Goal: Task Accomplishment & Management: Manage account settings

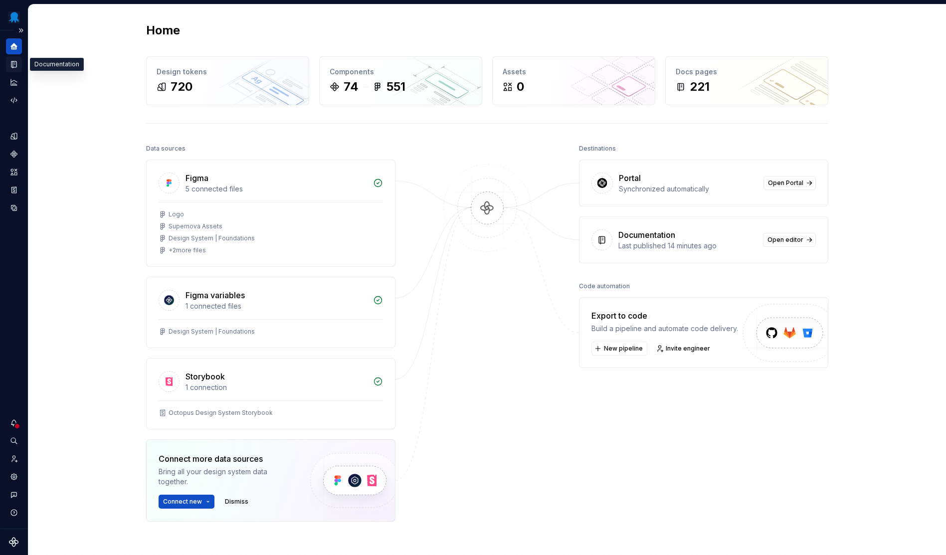
click at [14, 65] on icon "Documentation" at bounding box center [15, 64] width 4 height 5
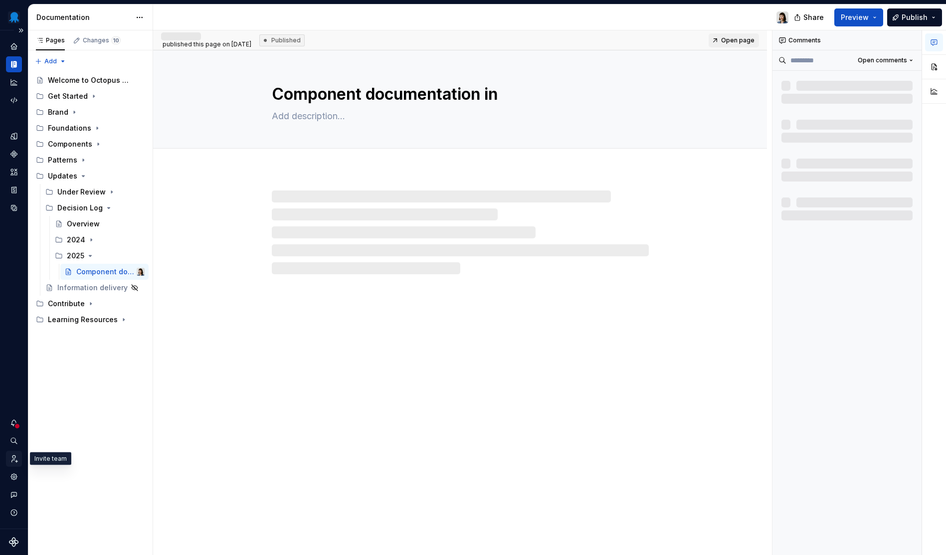
type textarea "*"
click at [11, 457] on icon "Invite team" at bounding box center [13, 458] width 9 height 9
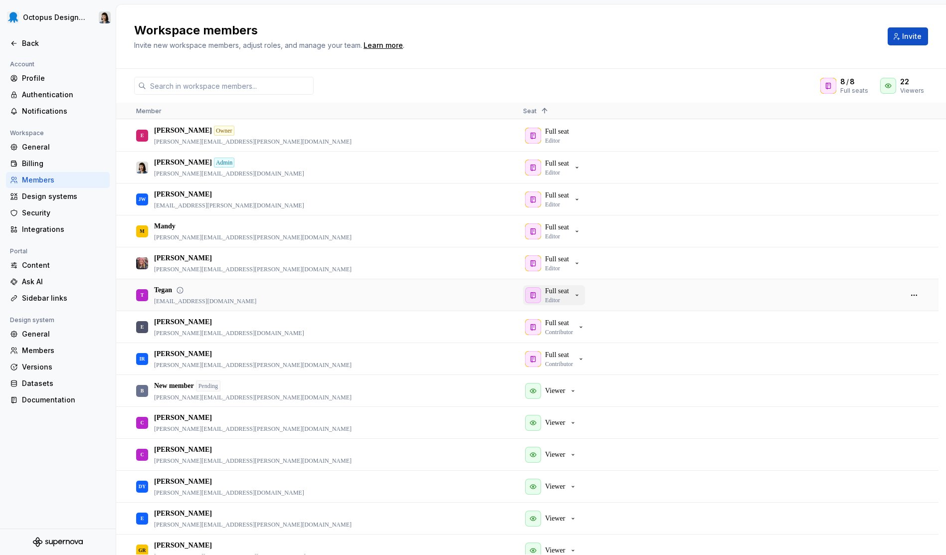
click at [581, 294] on icon "button" at bounding box center [577, 295] width 8 height 8
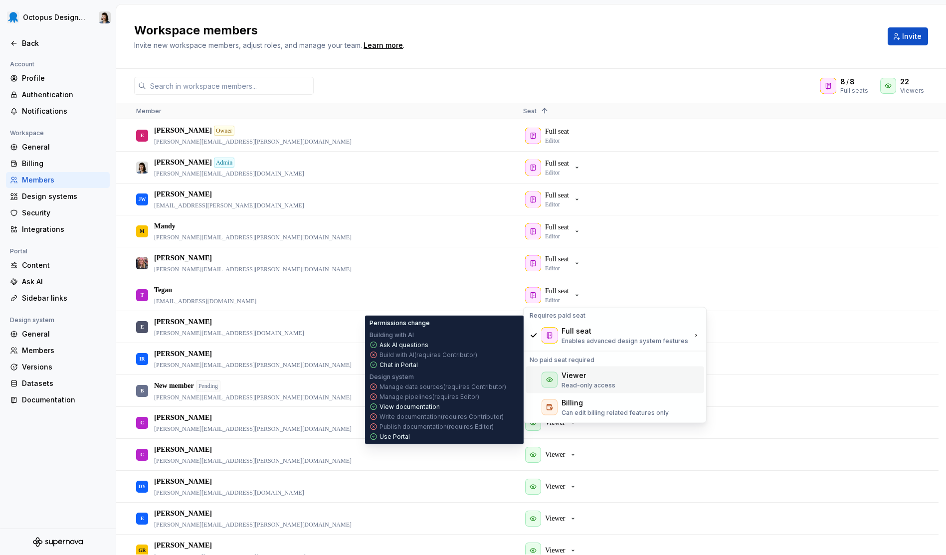
click at [646, 383] on div "Viewer Read-only access" at bounding box center [614, 379] width 178 height 27
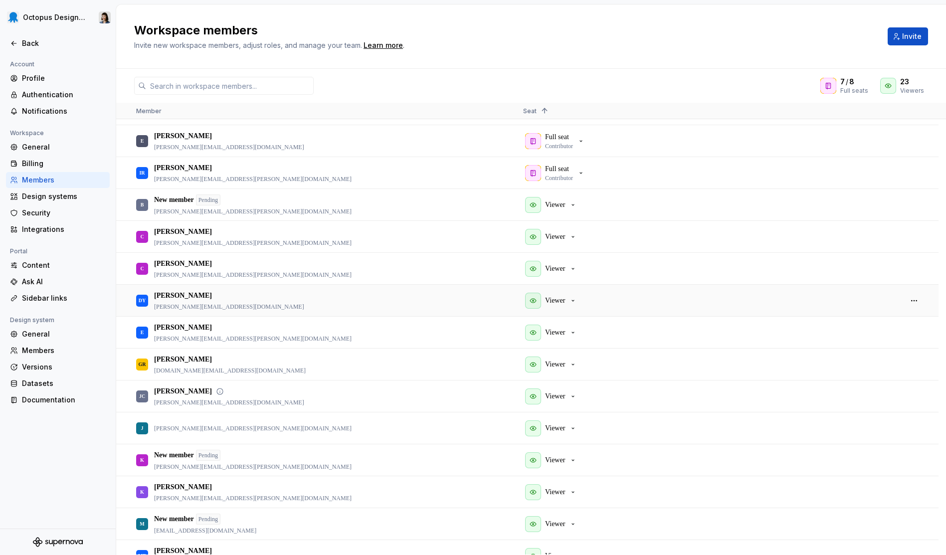
scroll to position [84, 0]
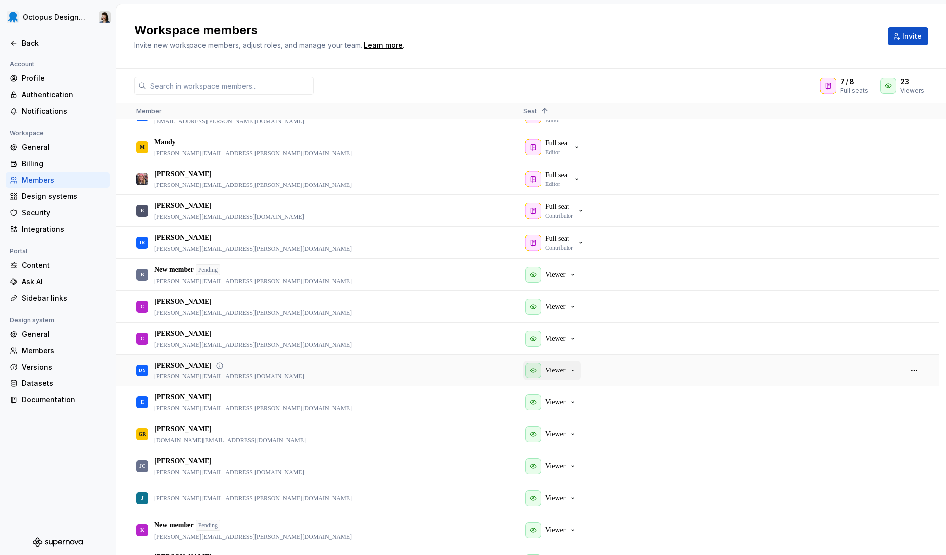
click at [571, 373] on div "Viewer" at bounding box center [551, 370] width 52 height 16
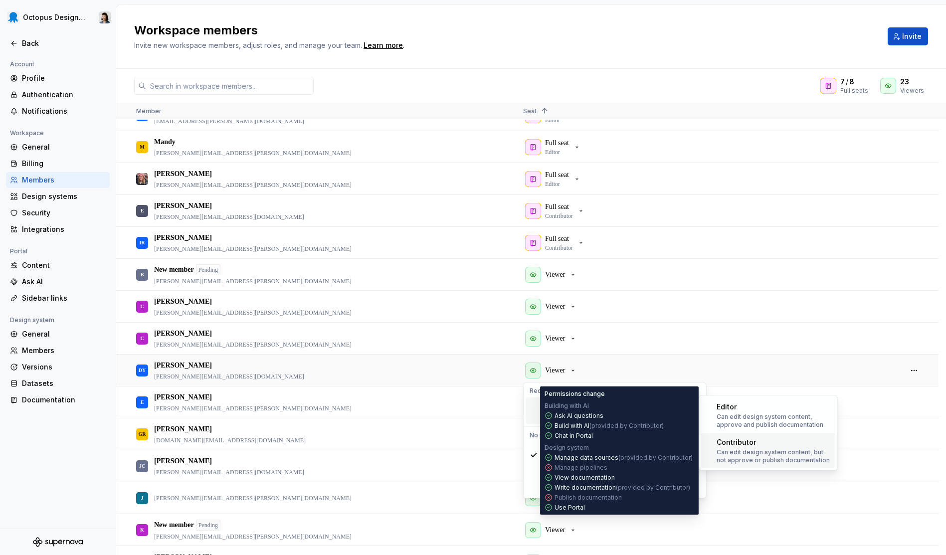
click at [817, 456] on p "Can edit design system content, but not approve or publish documentation" at bounding box center [773, 456] width 115 height 16
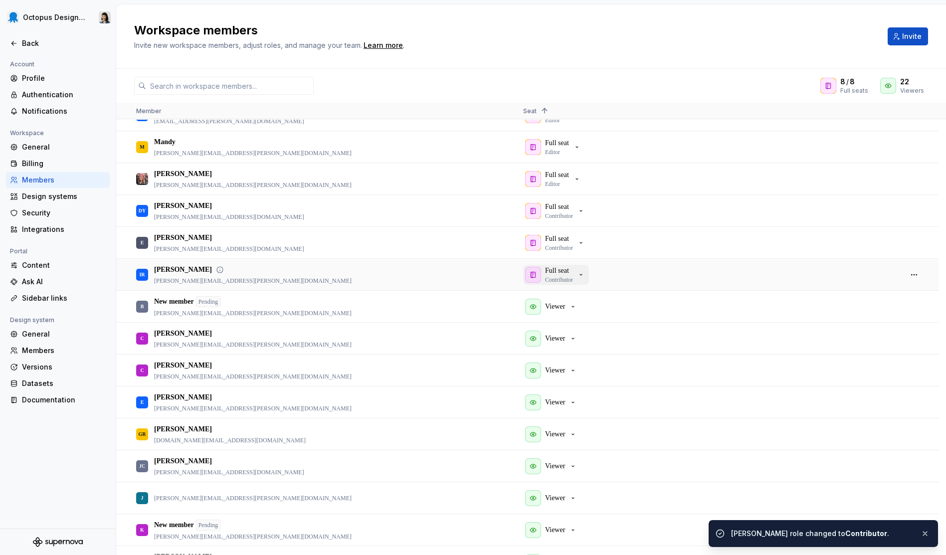
click at [571, 280] on p "Contributor" at bounding box center [559, 280] width 28 height 8
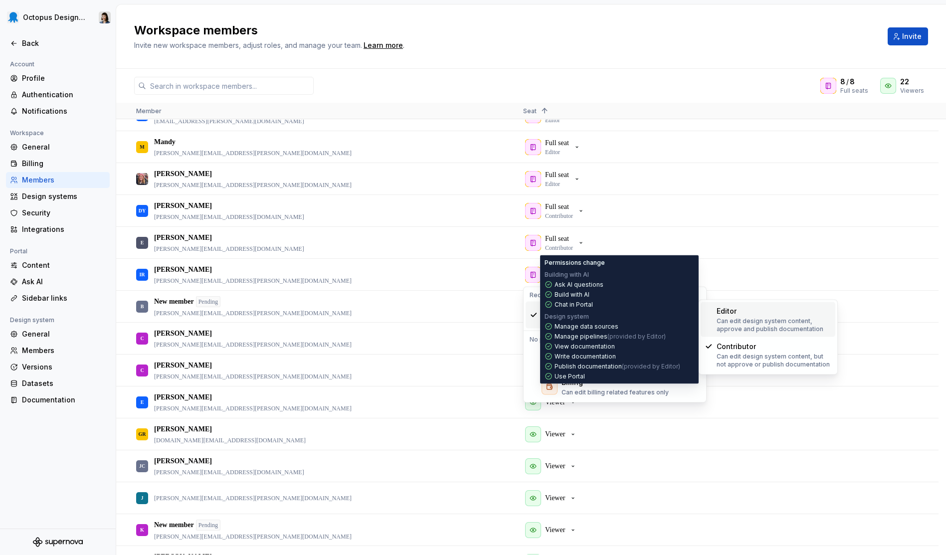
click at [799, 328] on p "Can edit design system content, approve and publish documentation" at bounding box center [773, 325] width 115 height 16
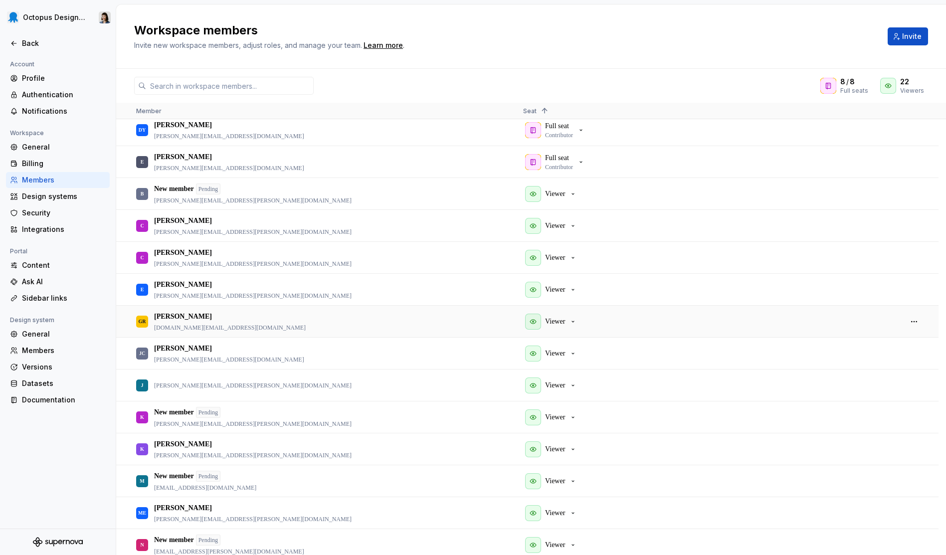
scroll to position [0, 0]
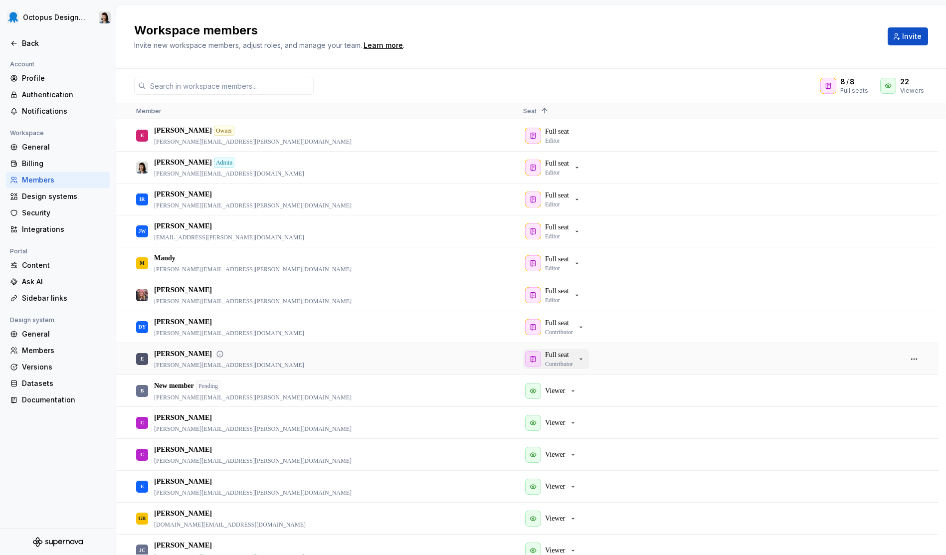
click at [569, 353] on p "Full seat" at bounding box center [557, 355] width 24 height 10
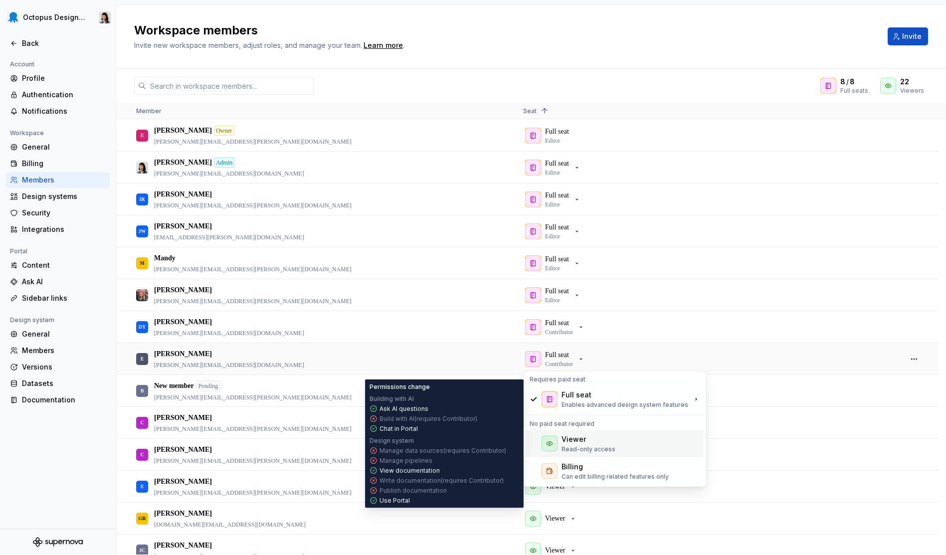
click at [601, 441] on div "Viewer" at bounding box center [588, 439] width 54 height 10
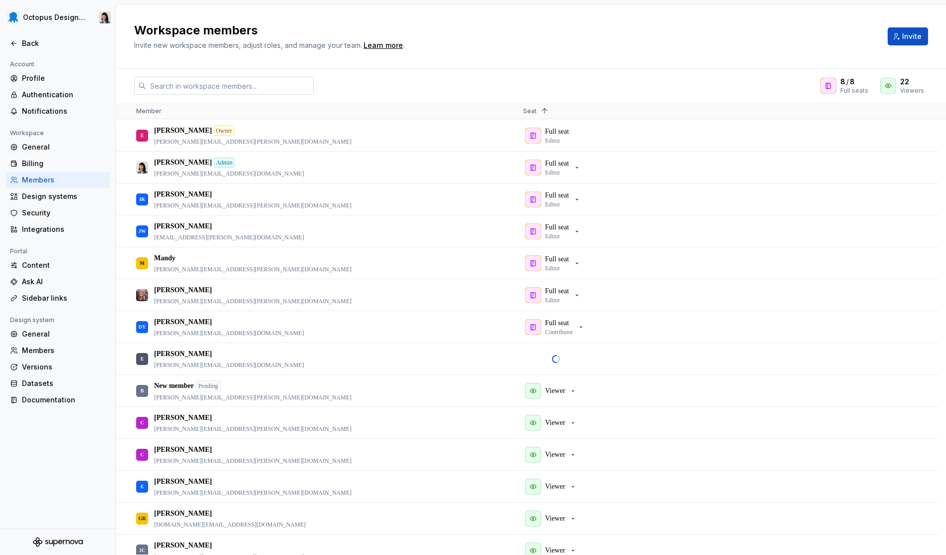
click at [213, 86] on input "text" at bounding box center [229, 86] width 167 height 18
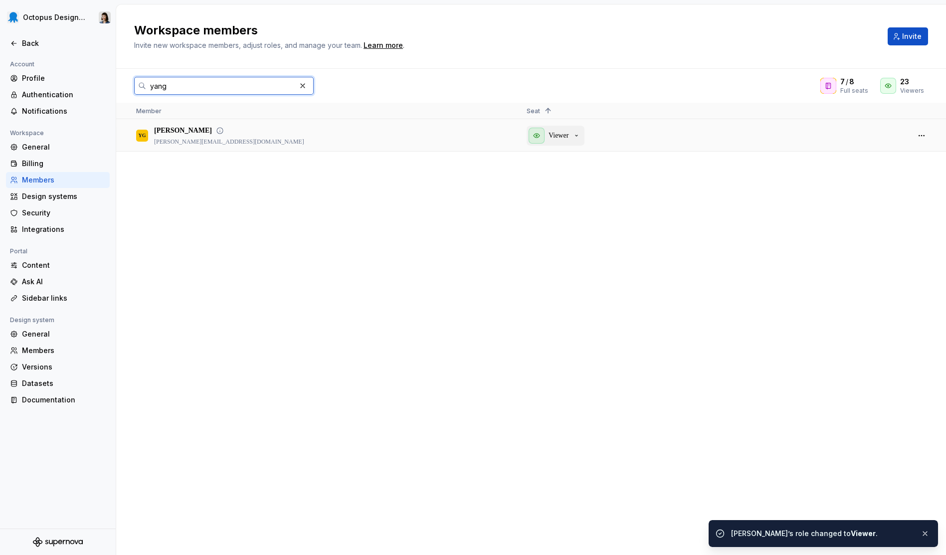
type input "yang"
click at [573, 139] on div "Viewer" at bounding box center [554, 136] width 52 height 16
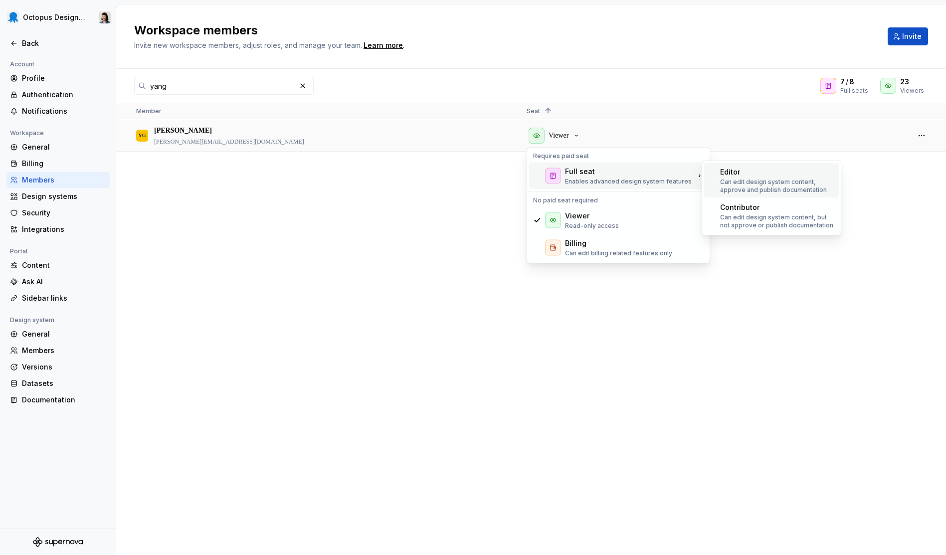
click at [726, 181] on p "Can edit design system content, approve and publish documentation" at bounding box center [777, 186] width 115 height 16
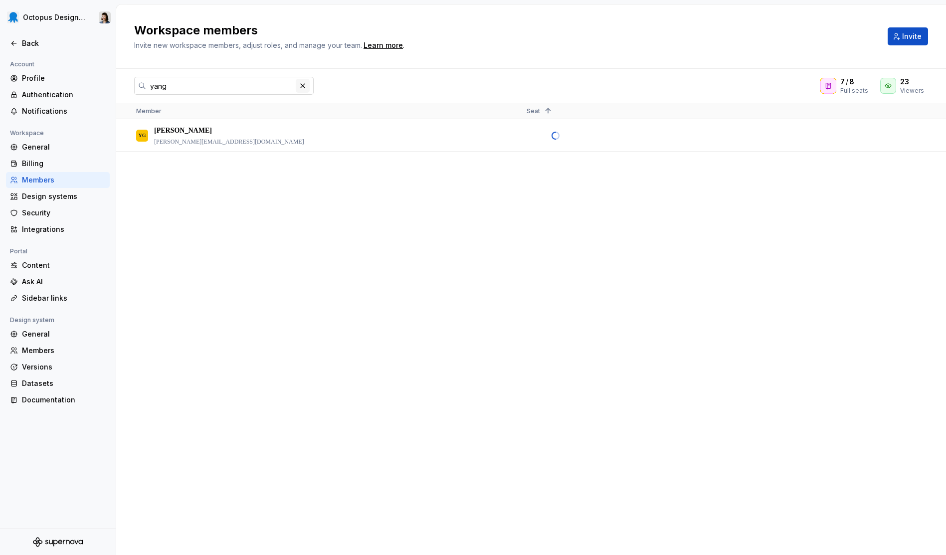
click at [307, 87] on button "button" at bounding box center [303, 86] width 14 height 14
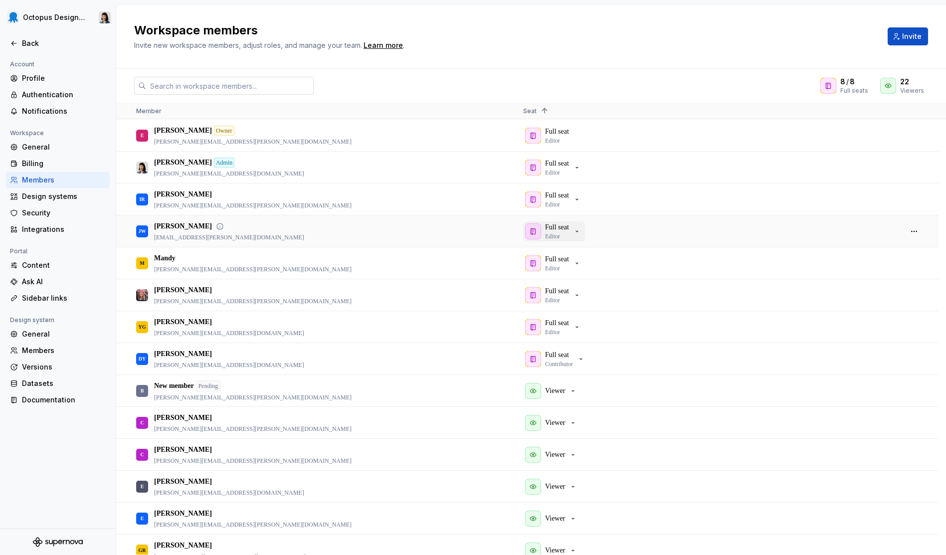
click at [560, 226] on p "Full seat" at bounding box center [557, 227] width 24 height 10
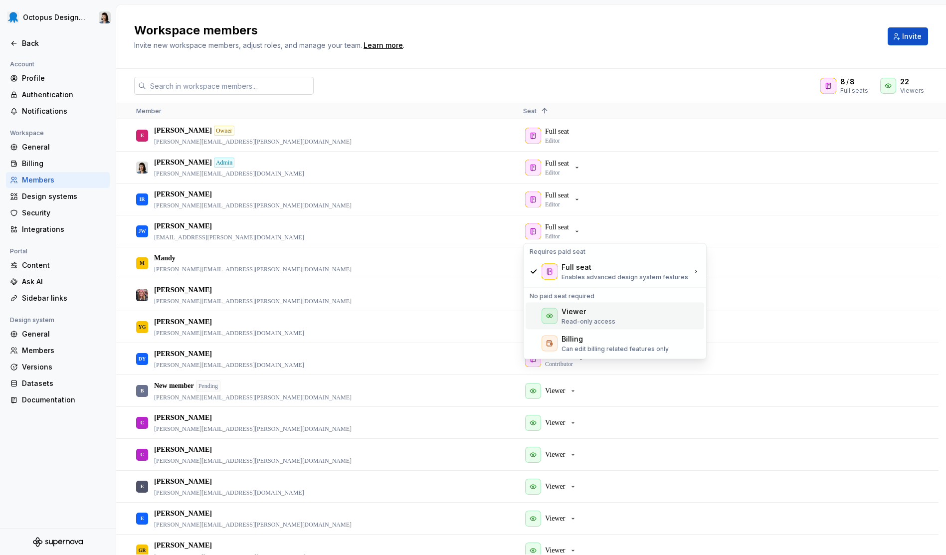
click at [584, 321] on p "Read-only access" at bounding box center [588, 322] width 54 height 8
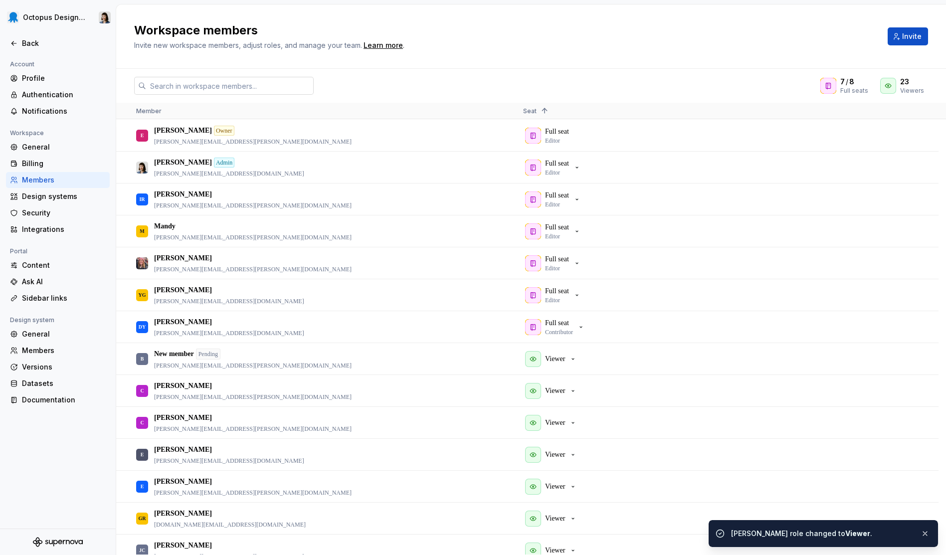
click at [240, 91] on input "text" at bounding box center [229, 86] width 167 height 18
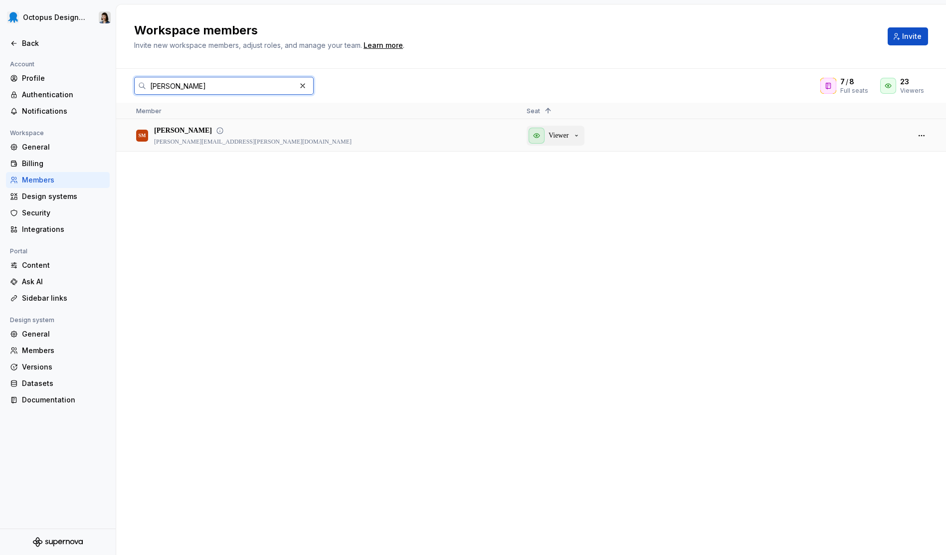
type input "[PERSON_NAME]"
click at [568, 140] on p "Viewer" at bounding box center [558, 136] width 20 height 10
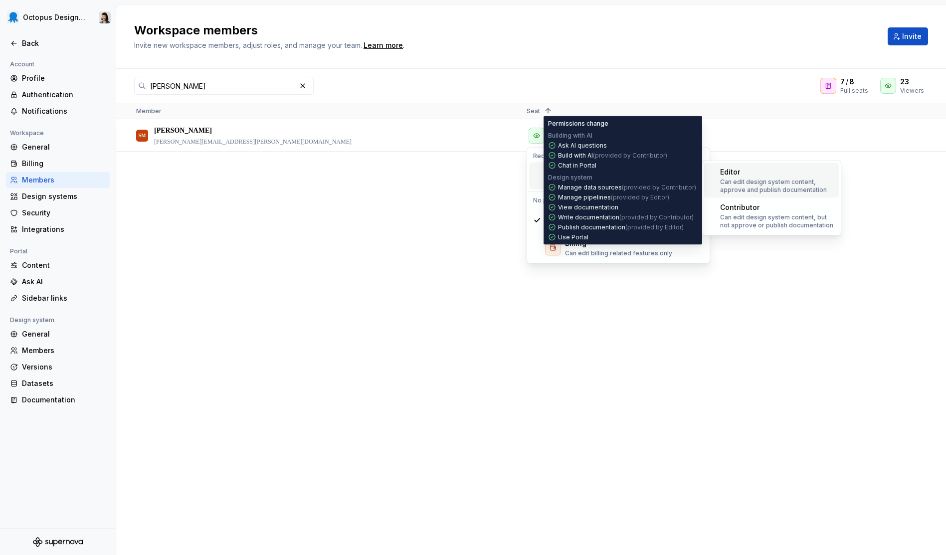
click at [747, 187] on p "Can edit design system content, approve and publish documentation" at bounding box center [777, 186] width 115 height 16
